Goal: Task Accomplishment & Management: Complete application form

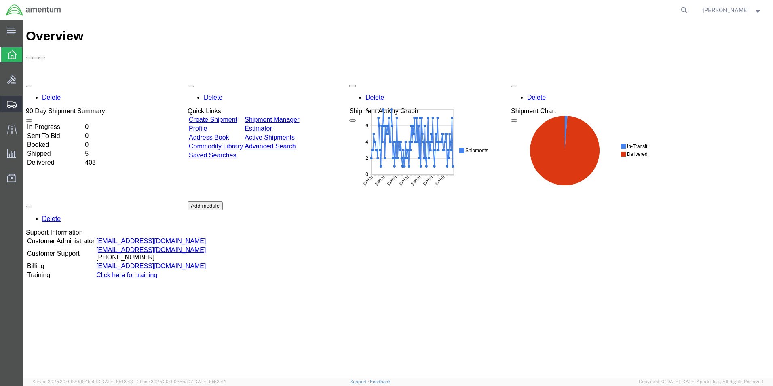
click at [0, 0] on span "Create Shipment" at bounding box center [0, 0] width 0 height 0
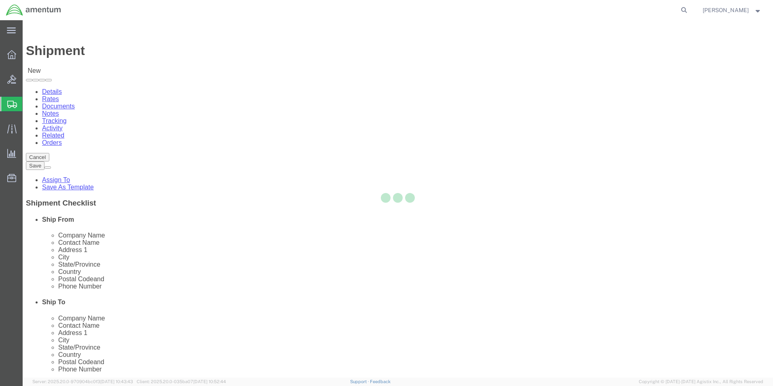
select select
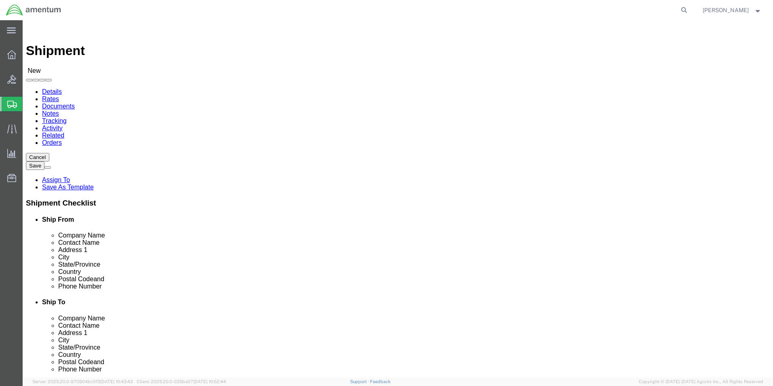
click input "text"
type input "cbp"
select select "49929"
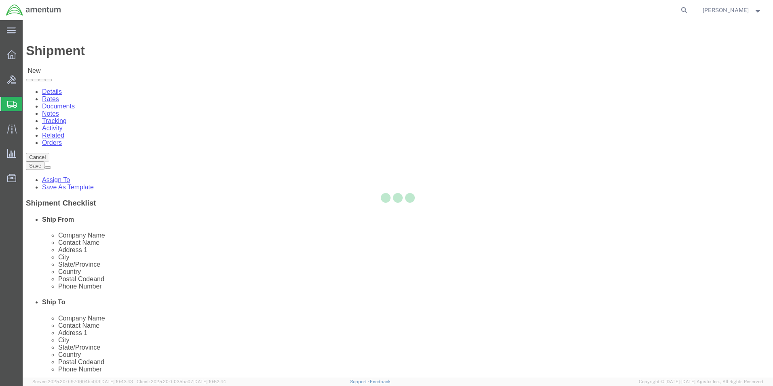
select select "[GEOGRAPHIC_DATA]"
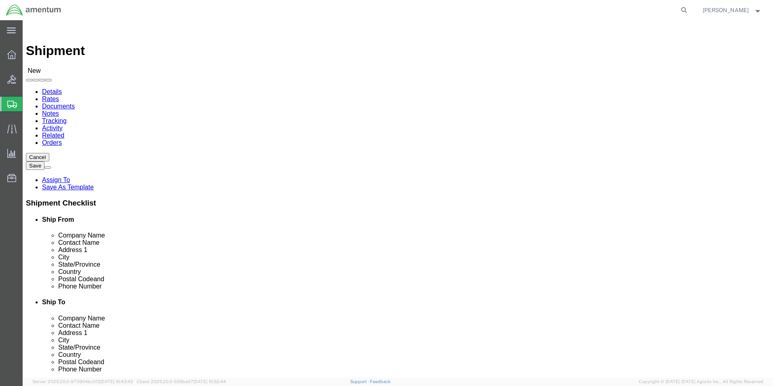
drag, startPoint x: 233, startPoint y: 292, endPoint x: 101, endPoint y: 294, distance: 131.3
click div "Email"
type input "[PERSON_NAME][EMAIL_ADDRESS][PERSON_NAME][DOMAIN_NAME]"
click input "text"
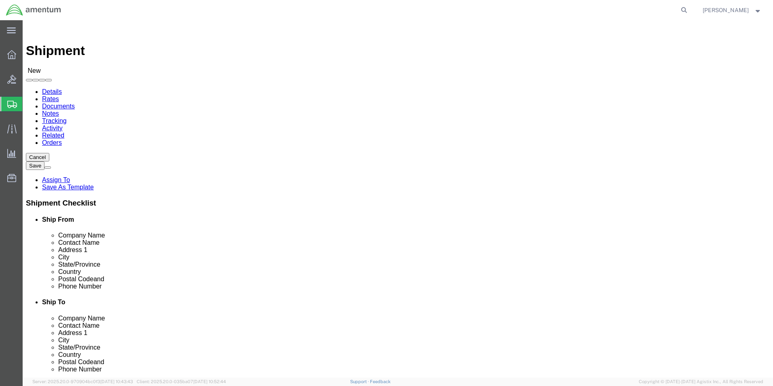
type input "cbp"
select select "69291"
select select "[GEOGRAPHIC_DATA]"
click input "text"
type input "r"
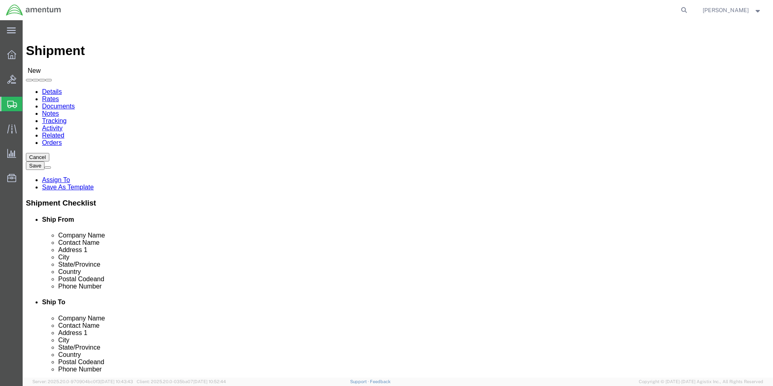
type input "[PERSON_NAME]"
click div "Location [GEOGRAPHIC_DATA][DATE] My Profile Location [PHONE_NUMBER] [PHONE_NUMB…"
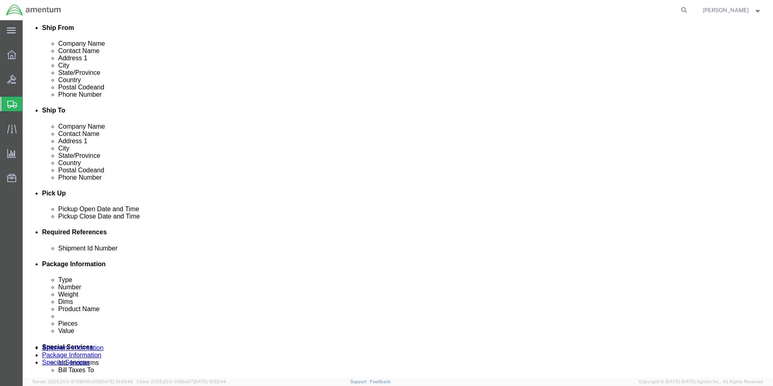
scroll to position [242, 0]
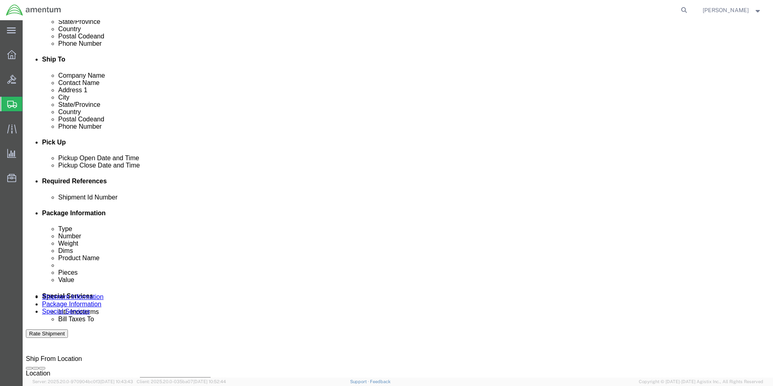
click button "Add reference"
click input "text"
type input "[DATE]"
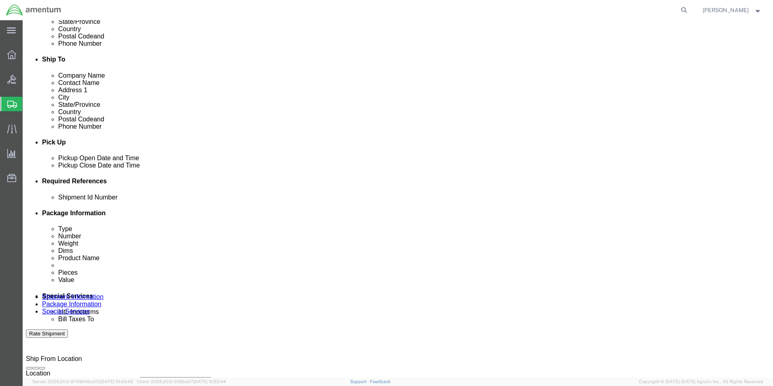
click select "Select Account Type Activity ID Airline Appointment Number ASN Batch Request # …"
select select "CUSTREF"
click select "Select Account Type Activity ID Airline Appointment Number ASN Batch Request # …"
click input "text"
type input "USAGE 579-008139"
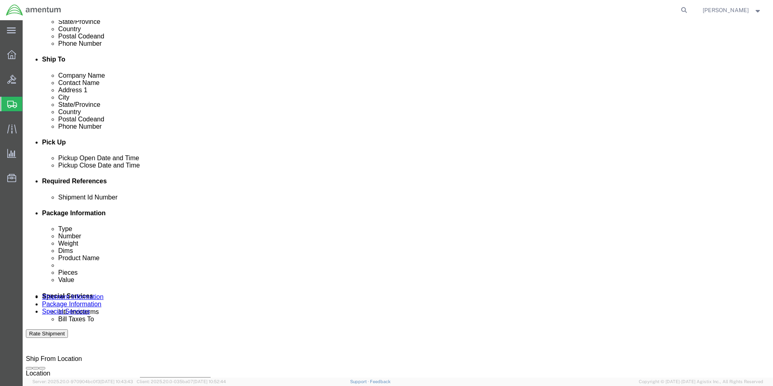
click select "Select Account Type Activity ID Airline Appointment Number ASN Batch Request # …"
select select "PROJNUM"
click select "Select Account Type Activity ID Airline Appointment Number ASN Batch Request # …"
click input "text"
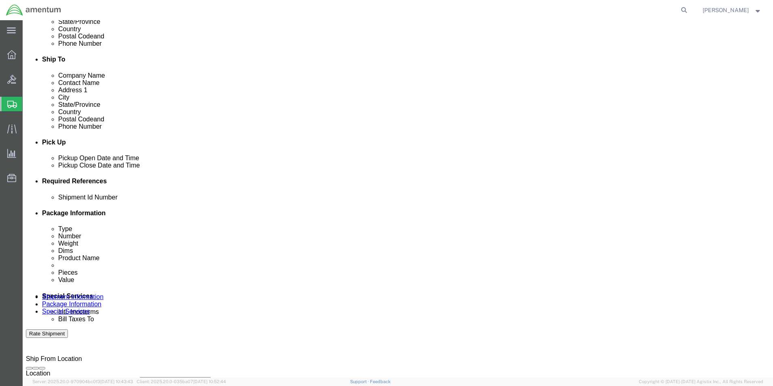
type input "6118.04.03.2219.000.EHO.0000"
click select "Select Account Type Activity ID Airline Appointment Number ASN Batch Request # …"
select select "DEPT"
click select "Select Account Type Activity ID Airline Appointment Number ASN Batch Request # …"
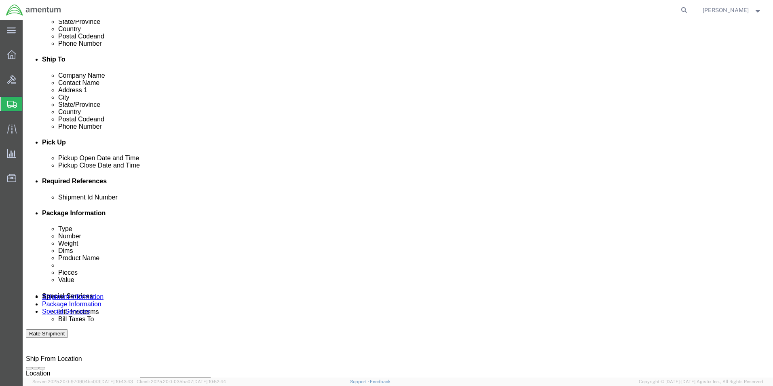
click input "text"
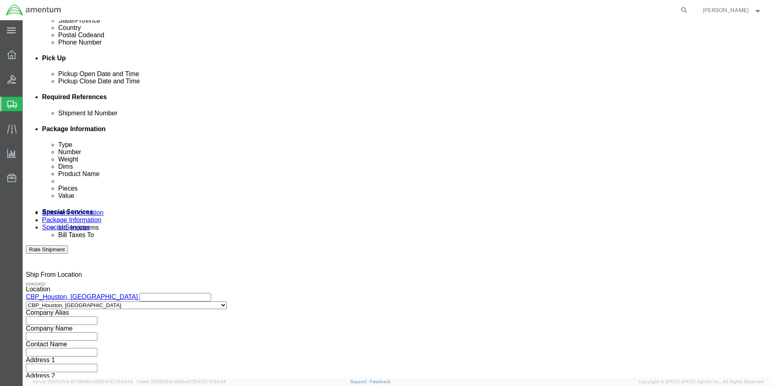
scroll to position [352, 0]
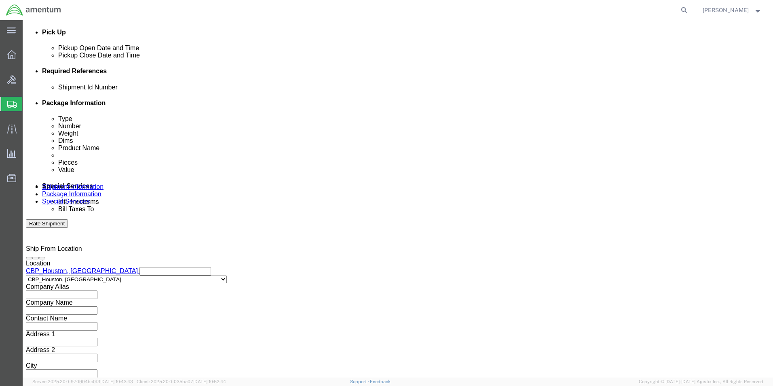
type input "CBP"
click button "Continue"
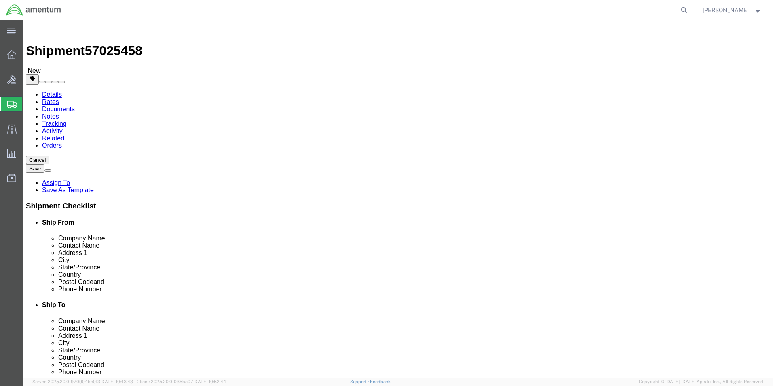
click select "Select BCK Boxes Bale(s) Basket(s) Bolt(s) Bottle(s) Buckets Bulk Bundle(s) Can…"
select select "ENV"
click select "Select BCK Boxes Bale(s) Basket(s) Bolt(s) Bottle(s) Buckets Bulk Bundle(s) Can…"
type input "9.50"
type input "12.50"
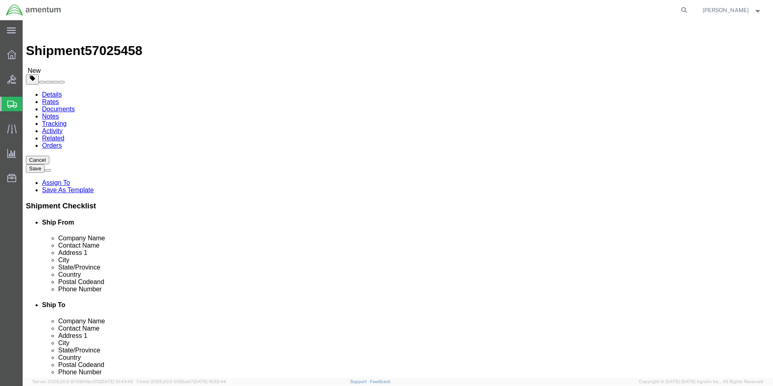
type input "0.25"
type input "1"
click link "Add Content"
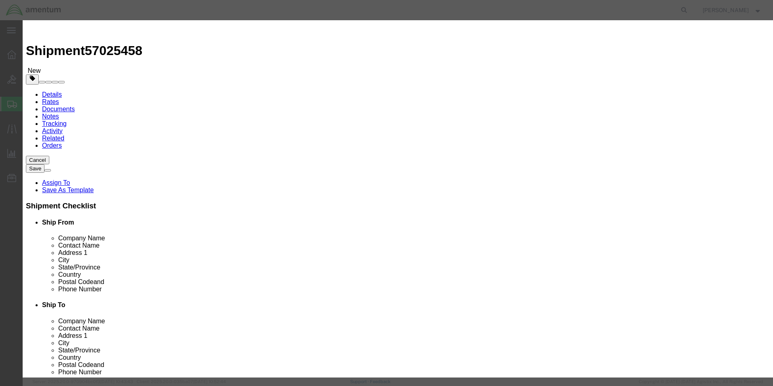
click input "text"
type input "WASHER"
click input "0"
type input "1"
click input "text"
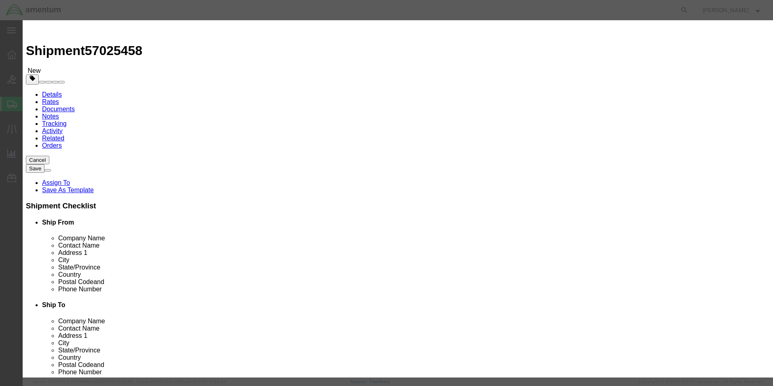
type input "20.00"
click button "Save & Close"
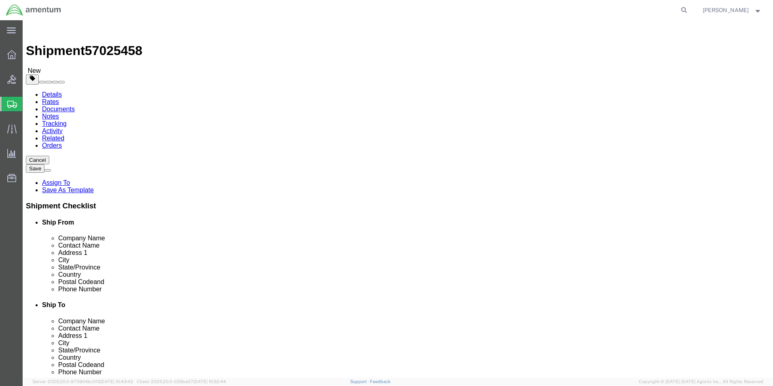
click icon
click input "text"
drag, startPoint x: 461, startPoint y: 167, endPoint x: 394, endPoint y: 169, distance: 67.1
click div "Contact Name [PERSON_NAME] [PERSON_NAME]"
type input "[PERSON_NAME]"
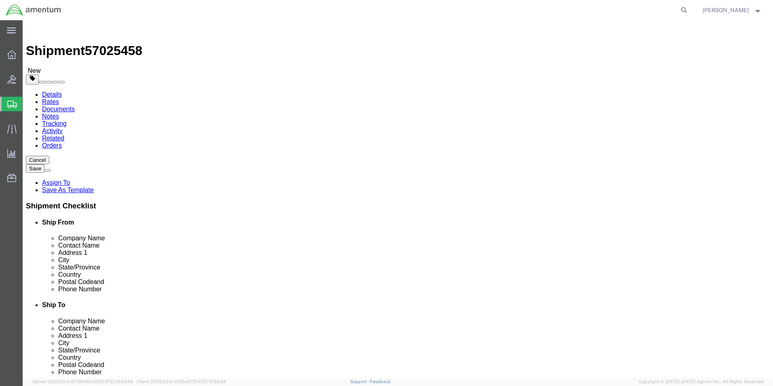
click p "- NCC - CBP [GEOGRAPHIC_DATA], [GEOGRAPHIC_DATA] - ([PERSON_NAME]) [STREET_ADDR…"
select select
select select "[GEOGRAPHIC_DATA]"
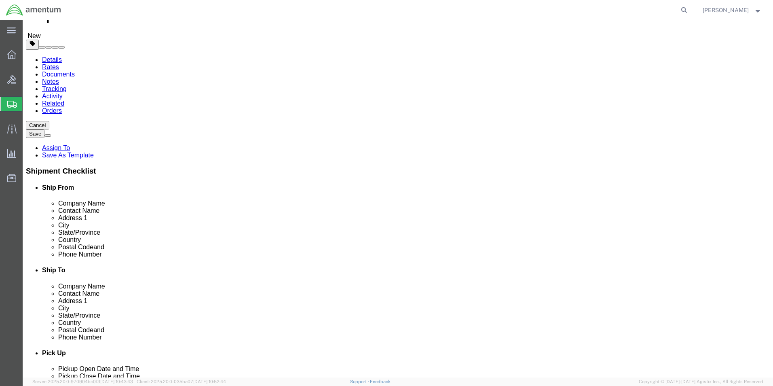
scroll to position [81, 0]
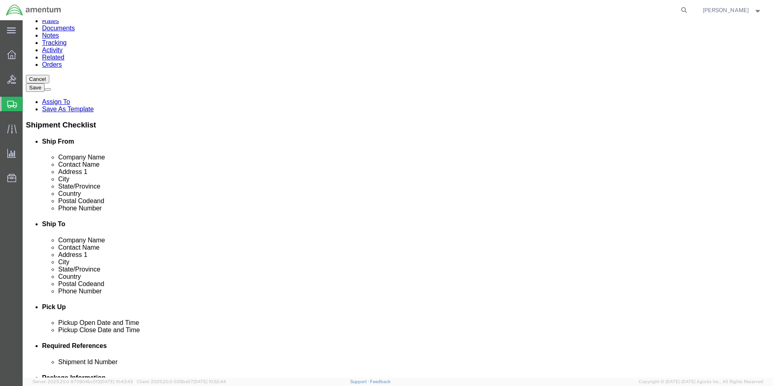
type input "[PERSON_NAME]"
click input "text"
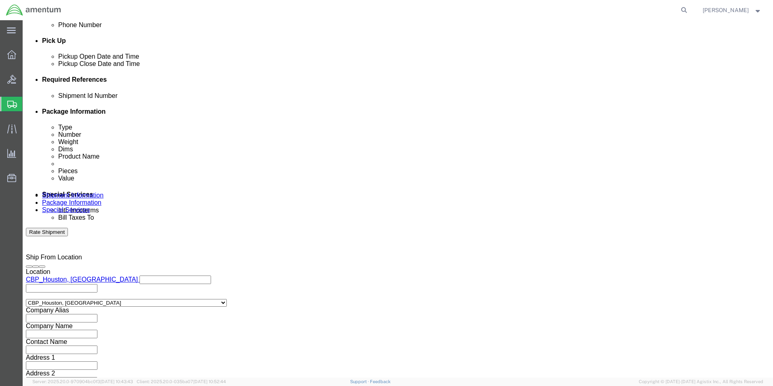
scroll to position [352, 0]
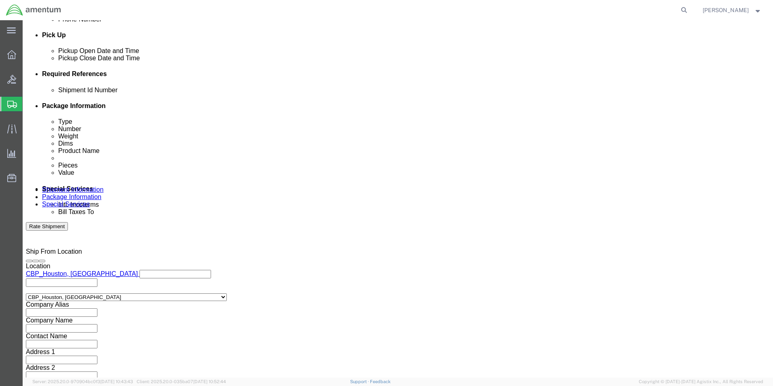
type input "[PHONE_NUMBER]"
click button "Continue"
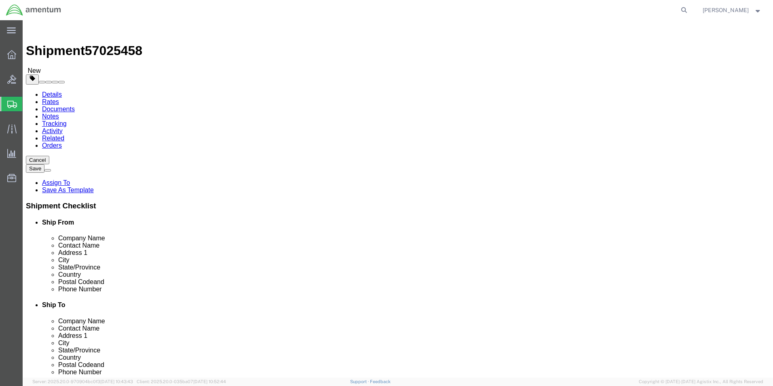
click button "Rate Shipment"
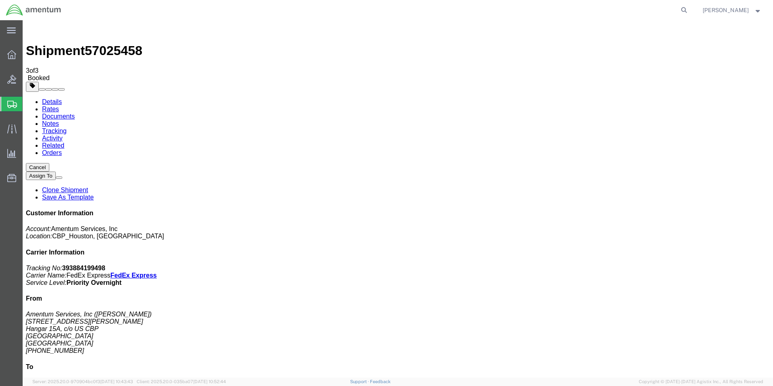
checkbox input "true"
click at [0, 0] on span "Create Shipment" at bounding box center [0, 0] width 0 height 0
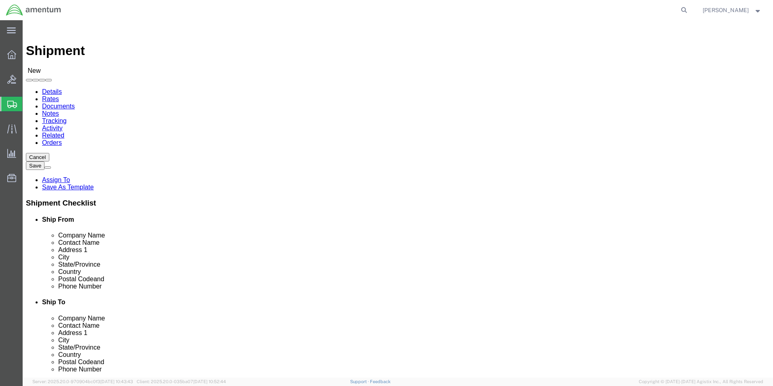
click input "text"
type input "CBP"
click input "text"
type input "CBP"
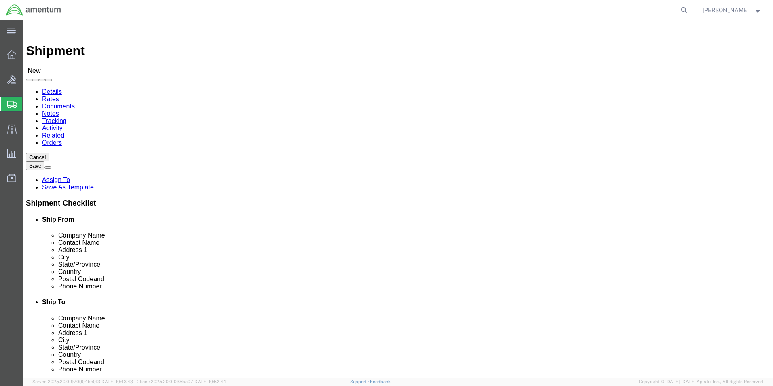
select select "49930"
select select "FL"
click input "text"
type input "[PERSON_NAME]"
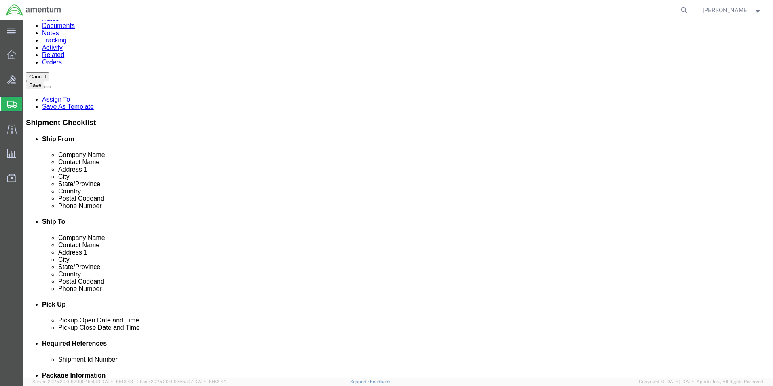
scroll to position [81, 0]
click p "- Amentum Services, Inc - ([PERSON_NAME]) Hangar 1002, [GEOGRAPHIC_DATA], [GEOG…"
select select
select select "FL"
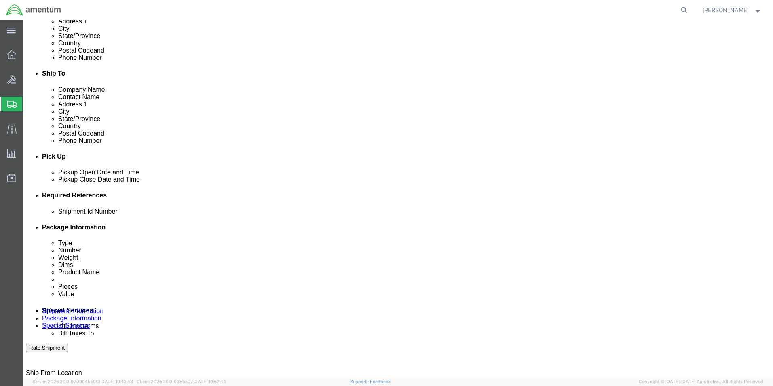
scroll to position [242, 0]
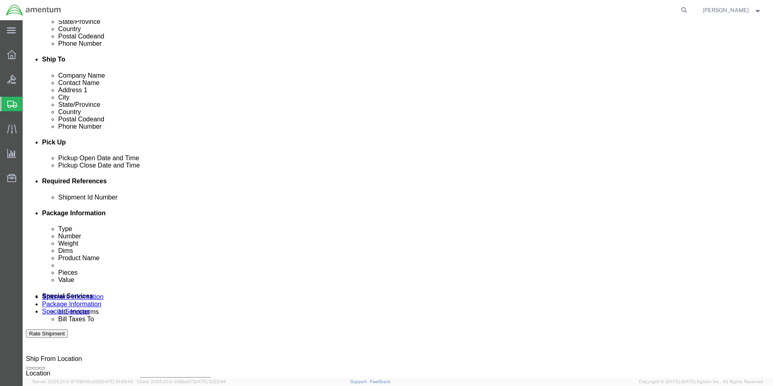
type input "[PERSON_NAME]"
click button "Add reference"
click input "text"
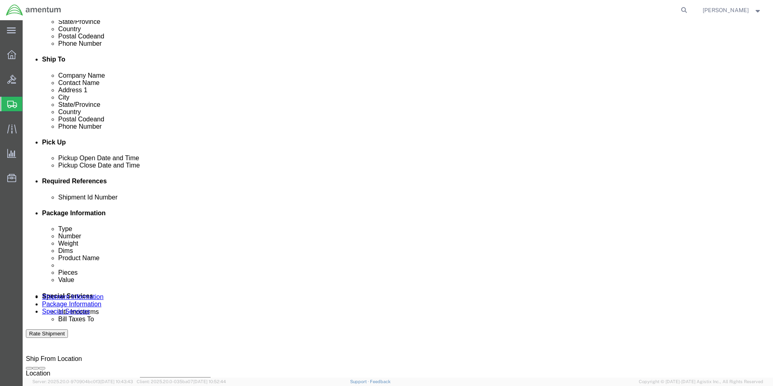
type input "[DATE]"
click select "Select Account Type Activity ID Airline Appointment Number ASN Batch Request # …"
select select "CUSTREF"
click select "Select Account Type Activity ID Airline Appointment Number ASN Batch Request # …"
click input "text"
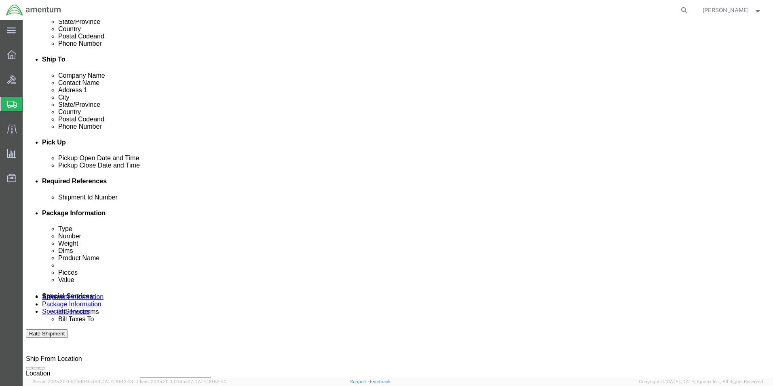
type input "USAGE 614-008521"
click select "Select Account Type Activity ID Airline Appointment Number ASN Batch Request # …"
select select "PROJNUM"
click select "Select Account Type Activity ID Airline Appointment Number ASN Batch Request # …"
click input "text"
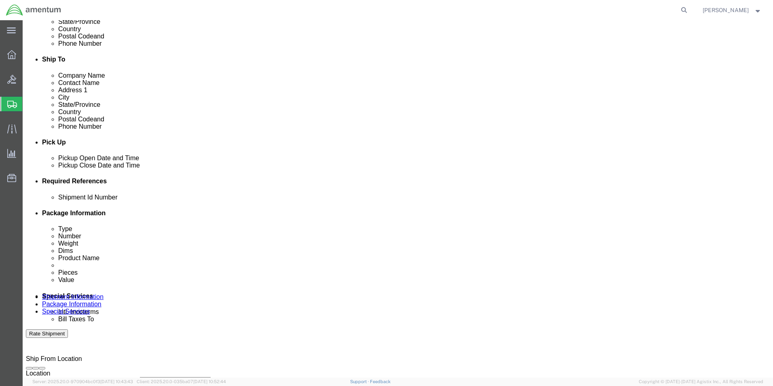
scroll to position [0, 14]
type input "6118.04.03.2219.000.EHO.0000"
click select "Select Account Type Activity ID Airline Appointment Number ASN Batch Request # …"
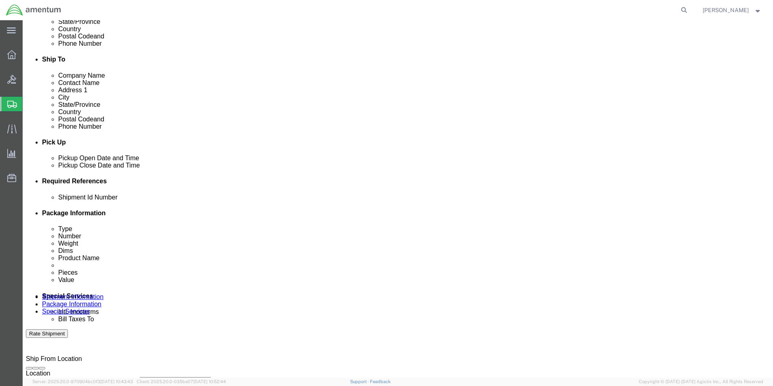
click select "Select Account Type Activity ID Airline Appointment Number ASN Batch Request # …"
select select "DEPT"
click select "Select Account Type Activity ID Airline Appointment Number ASN Batch Request # …"
click input "text"
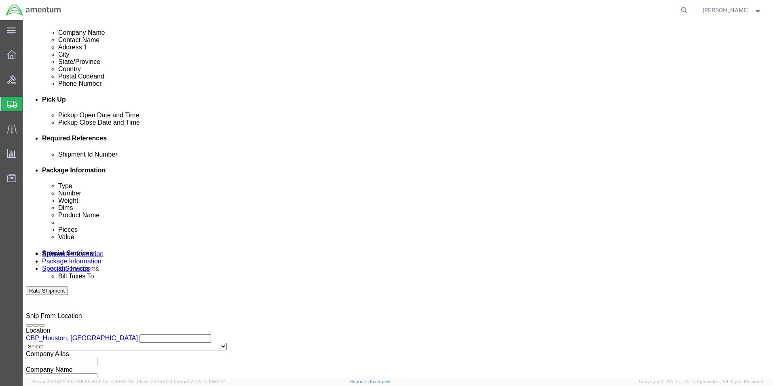
scroll to position [352, 0]
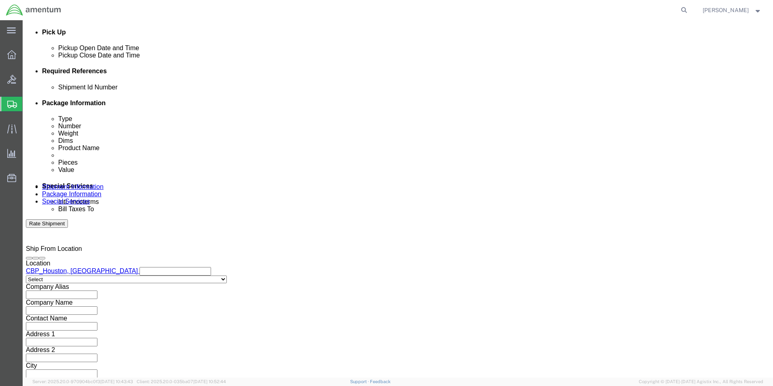
type input "CBP"
click button "Continue"
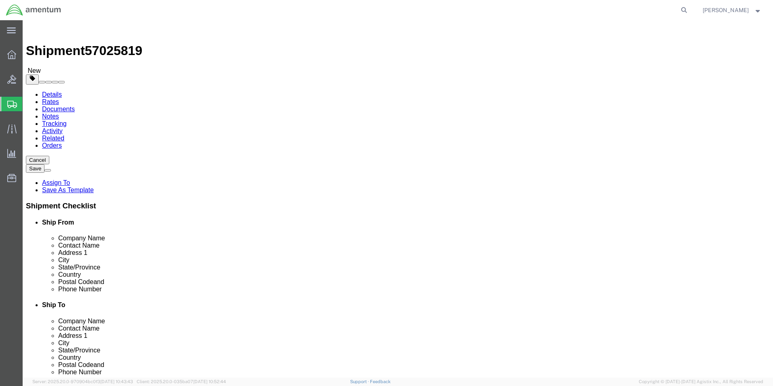
click select "Select BCK Boxes Bale(s) Basket(s) Bolt(s) Bottle(s) Buckets Bulk Bundle(s) Can…"
select select "ENV"
click select "Select BCK Boxes Bale(s) Basket(s) Bolt(s) Bottle(s) Buckets Bulk Bundle(s) Can…"
type input "9.50"
type input "12.50"
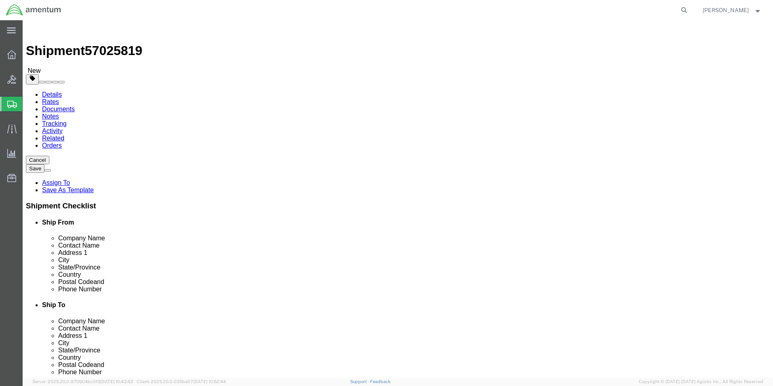
type input "0.25"
type input "1"
click link "Add Content"
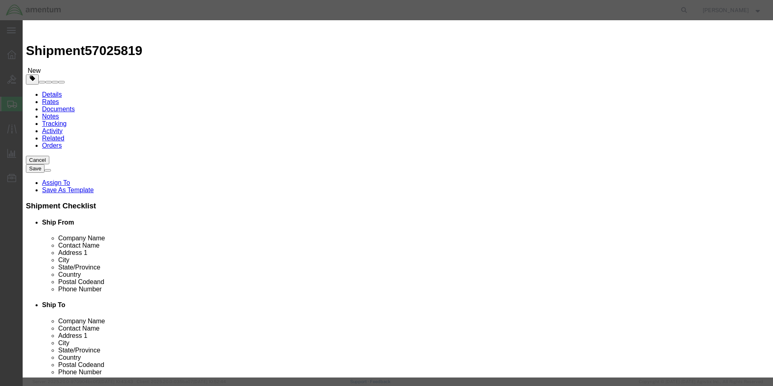
click input "text"
type input "GROMMET"
click input "0"
type input "1"
click input "text"
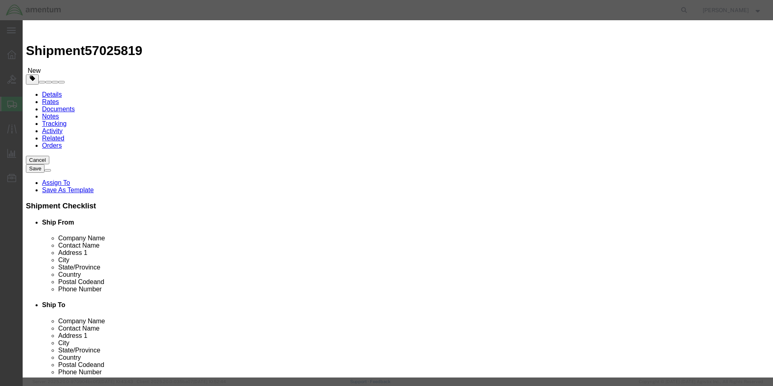
type input "20.00"
click button "Save & Close"
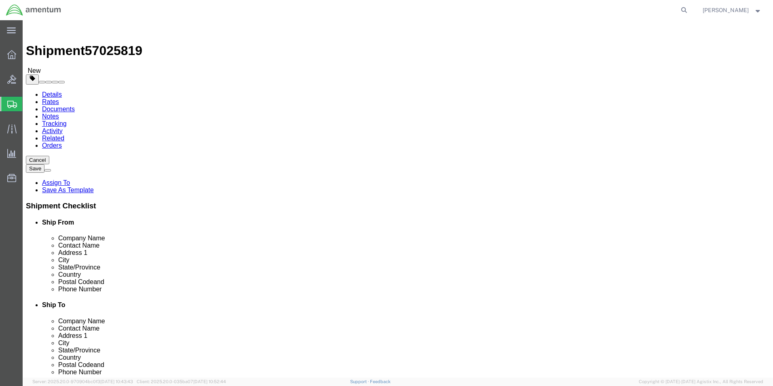
click link "Shipment Information"
click input "text"
type input "9046806837"
click button "Rate Shipment"
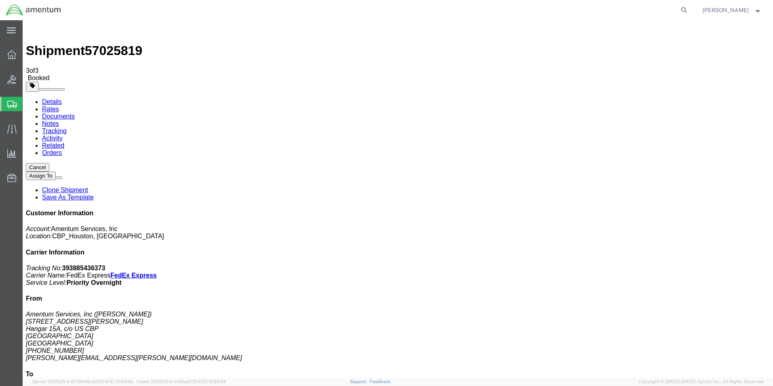
checkbox input "true"
